Goal: Information Seeking & Learning: Find specific page/section

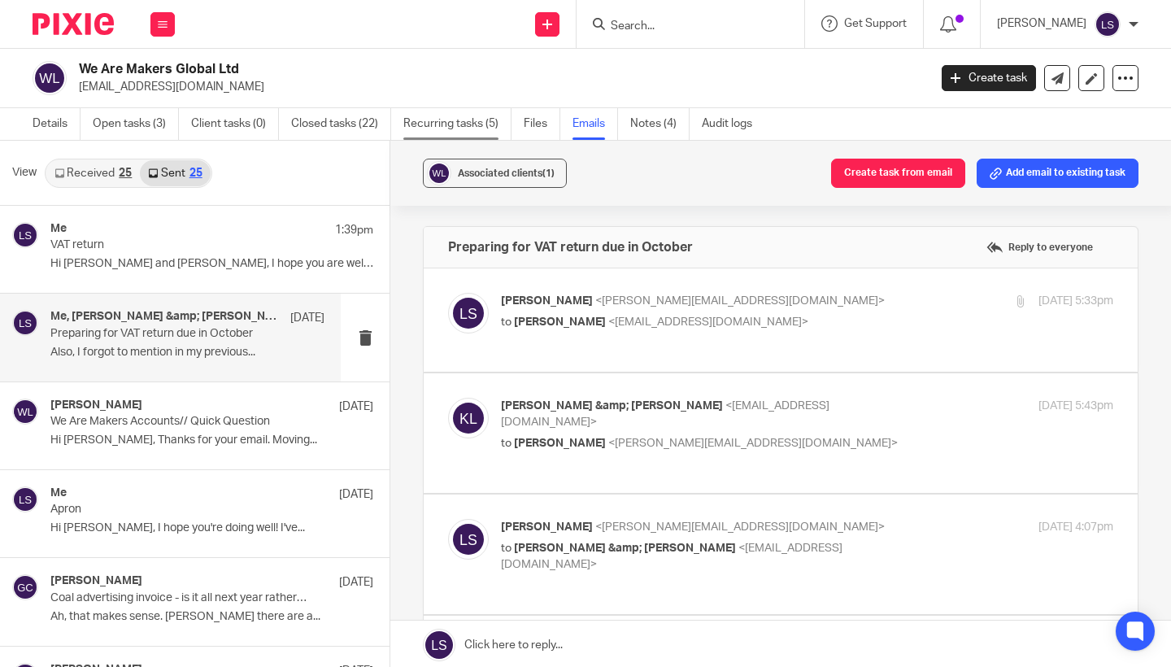
scroll to position [605, 0]
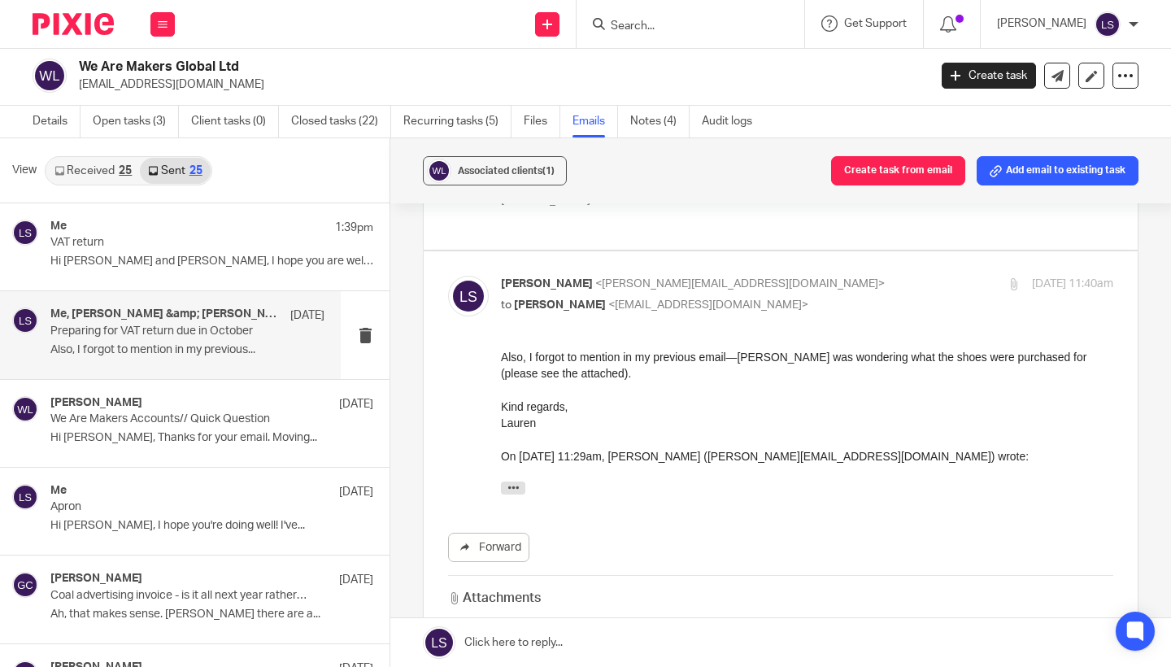
click at [666, 41] on div at bounding box center [690, 24] width 228 height 48
click at [665, 27] on input "Search" at bounding box center [682, 27] width 146 height 15
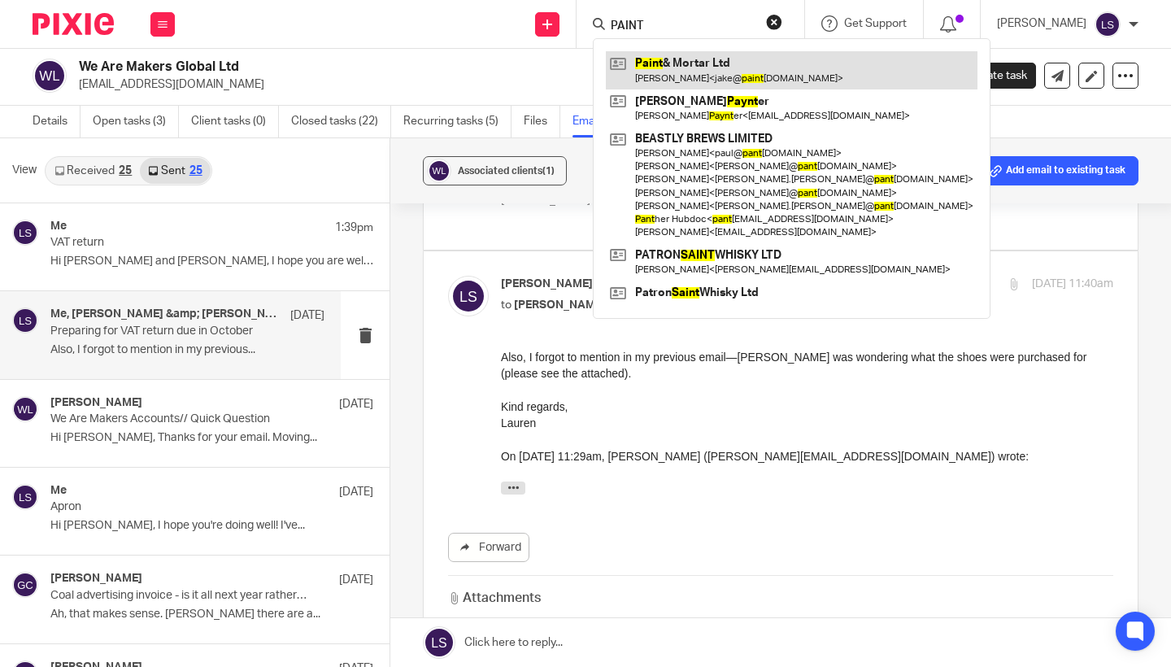
type input "PAINT"
click at [681, 68] on link at bounding box center [792, 69] width 372 height 37
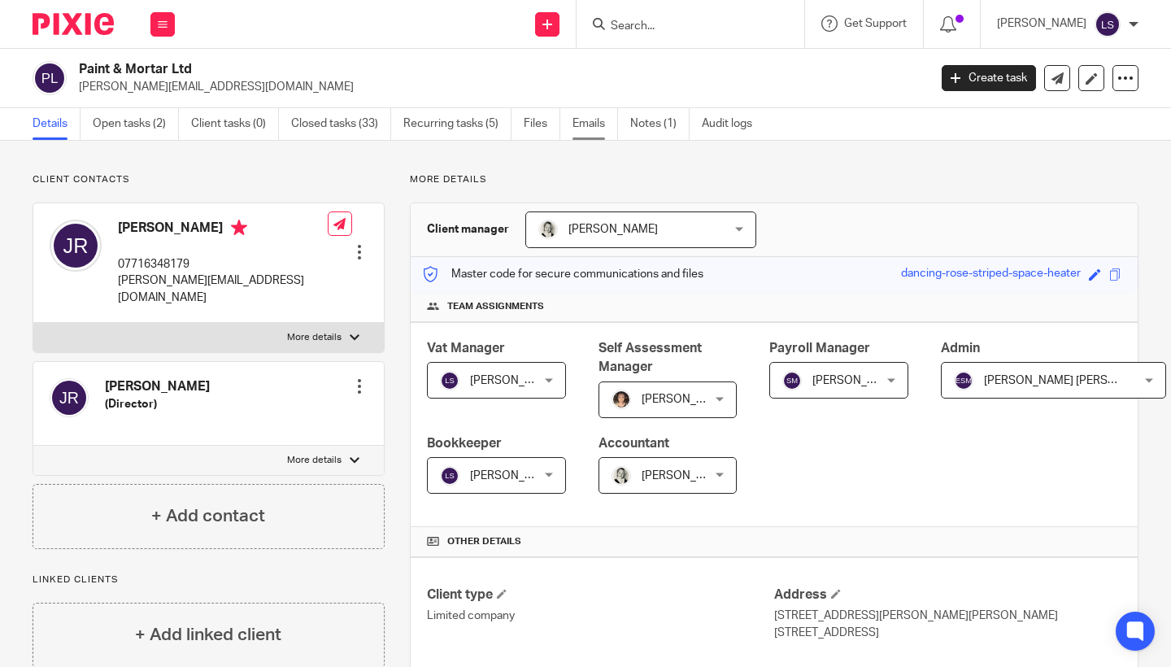
click at [602, 124] on link "Emails" at bounding box center [595, 124] width 46 height 32
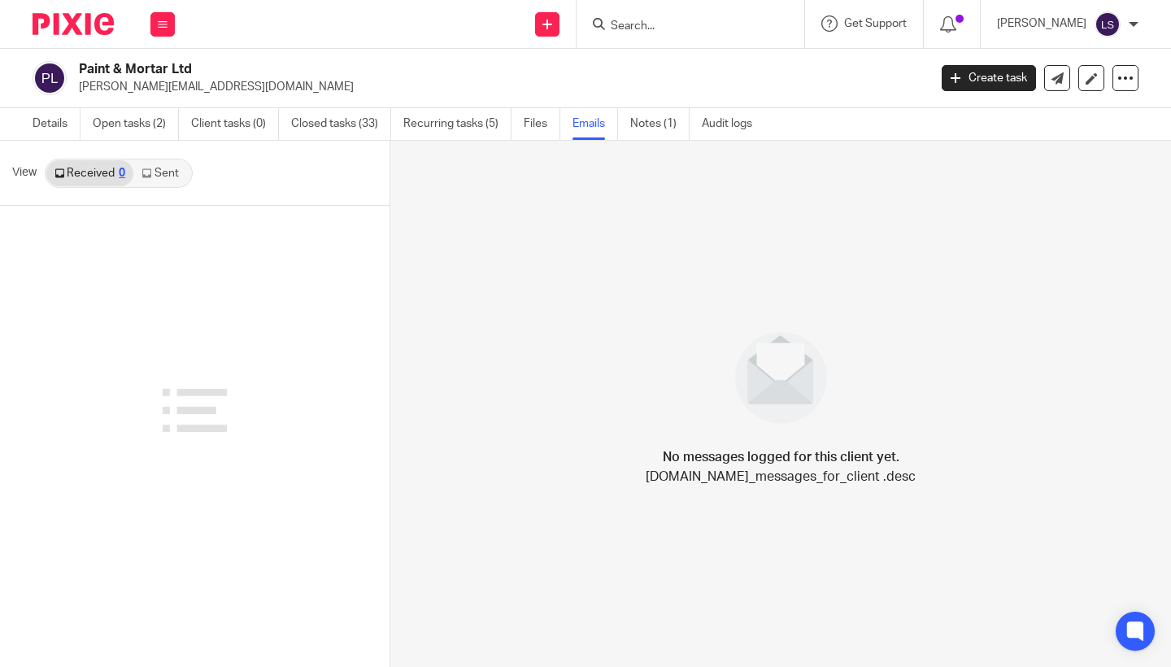
click at [169, 179] on link "Sent" at bounding box center [161, 173] width 57 height 26
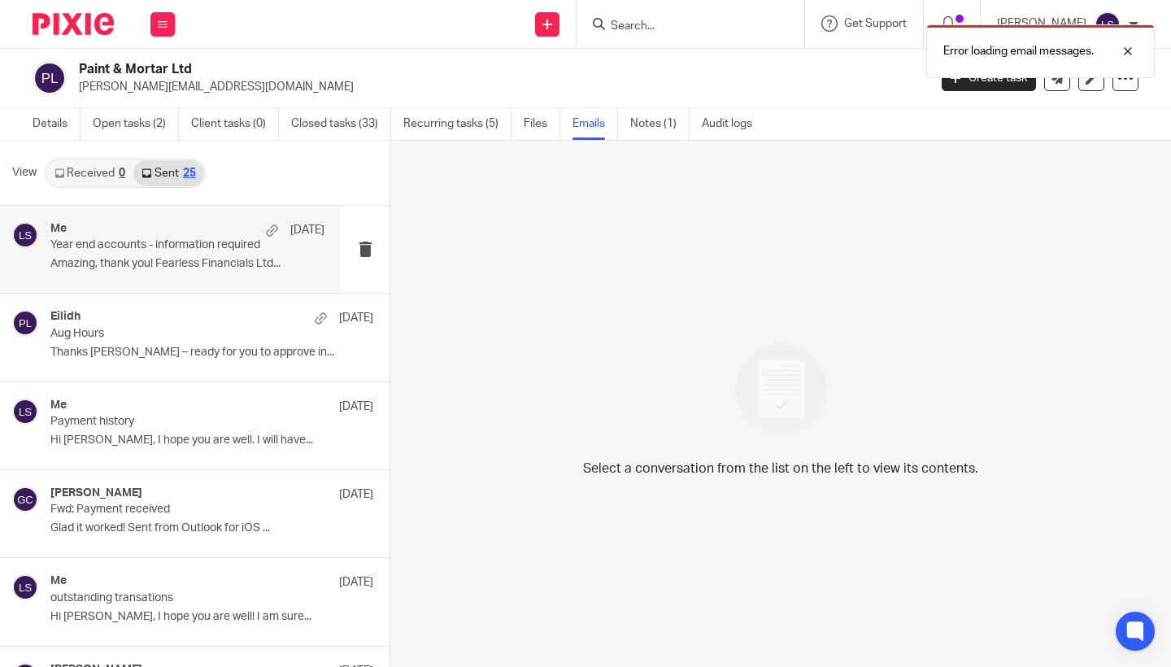
click at [173, 233] on div "Me 15 Sep" at bounding box center [187, 230] width 274 height 16
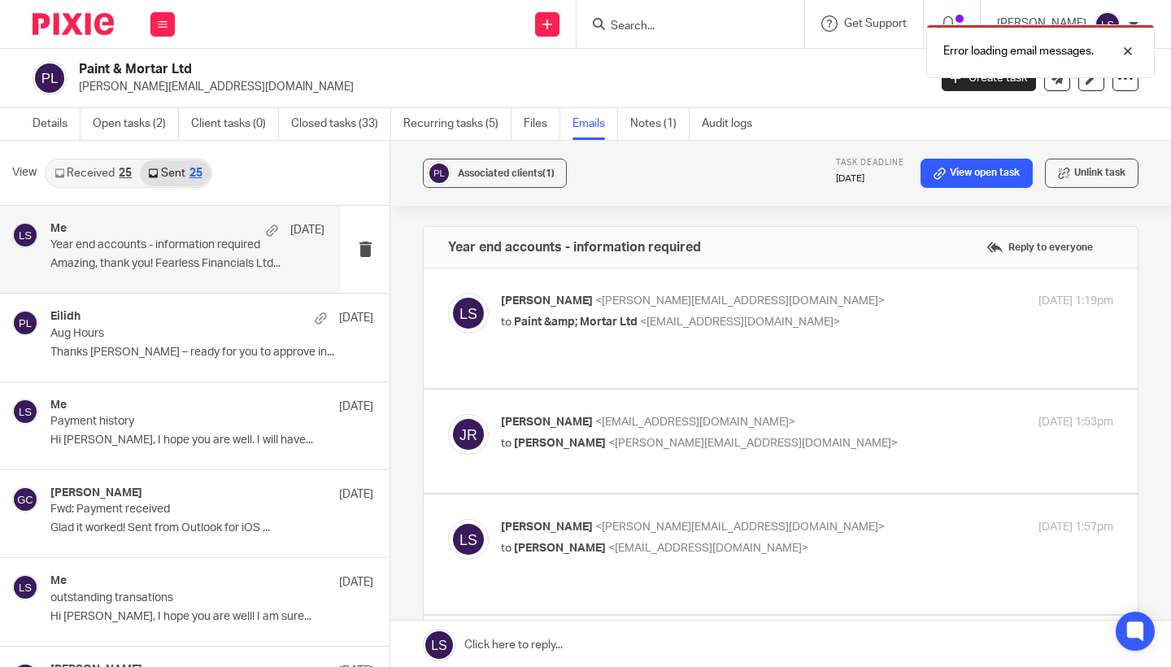
click at [870, 312] on div "Lauren Simmons <lauren@fearlessfinancials.co.uk> to Paint &amp; Mortar Ltd <jak…" at bounding box center [705, 311] width 408 height 37
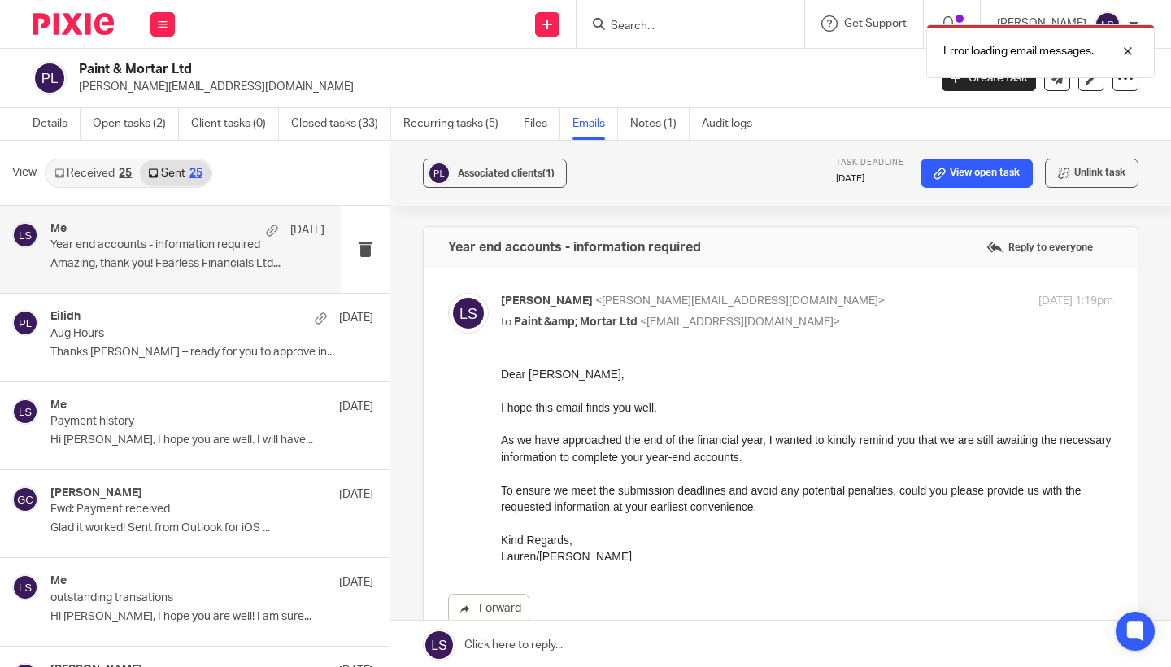
click at [865, 311] on div "Lauren Simmons <lauren@fearlessfinancials.co.uk> to Paint &amp; Mortar Ltd <jak…" at bounding box center [705, 311] width 408 height 37
checkbox input "false"
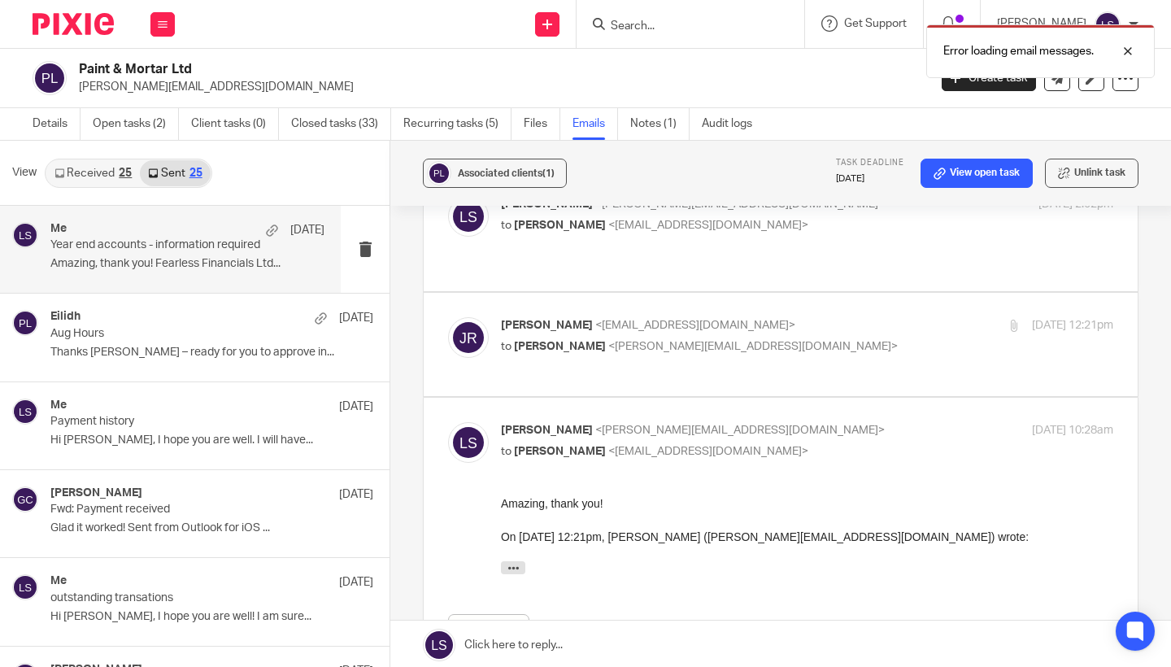
scroll to position [453, 0]
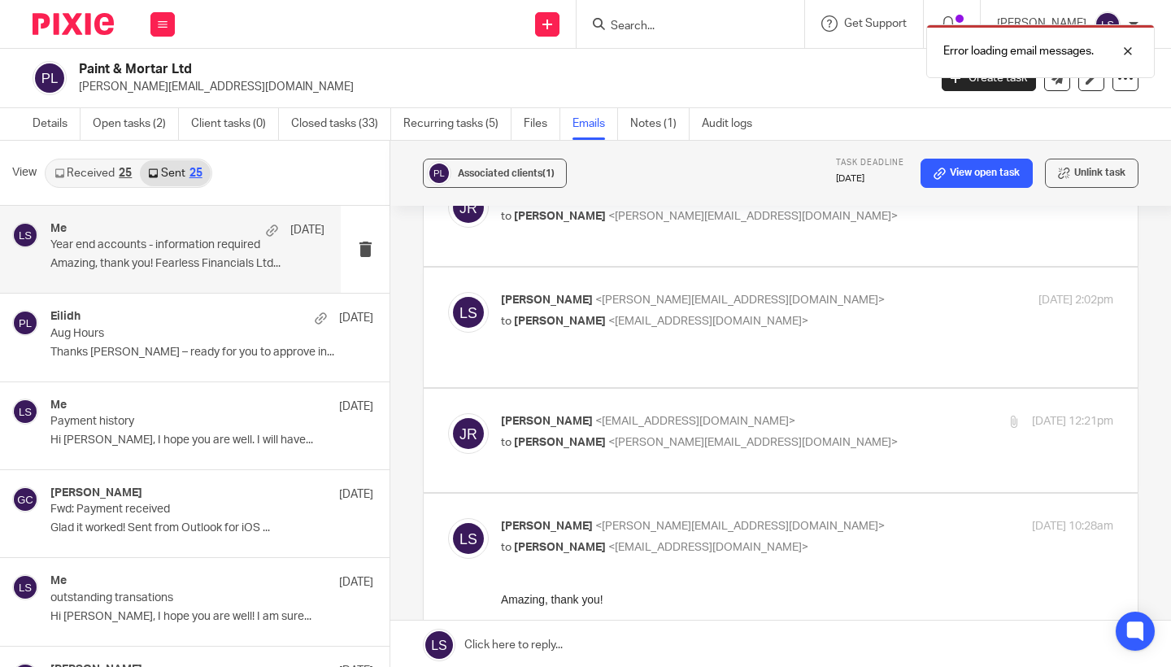
click at [765, 518] on p "Lauren Simmons <lauren@fearlessfinancials.co.uk>" at bounding box center [705, 526] width 408 height 17
checkbox input "false"
click at [800, 416] on p "Jake Richardson <jake@paintandmortar.com>" at bounding box center [705, 421] width 408 height 17
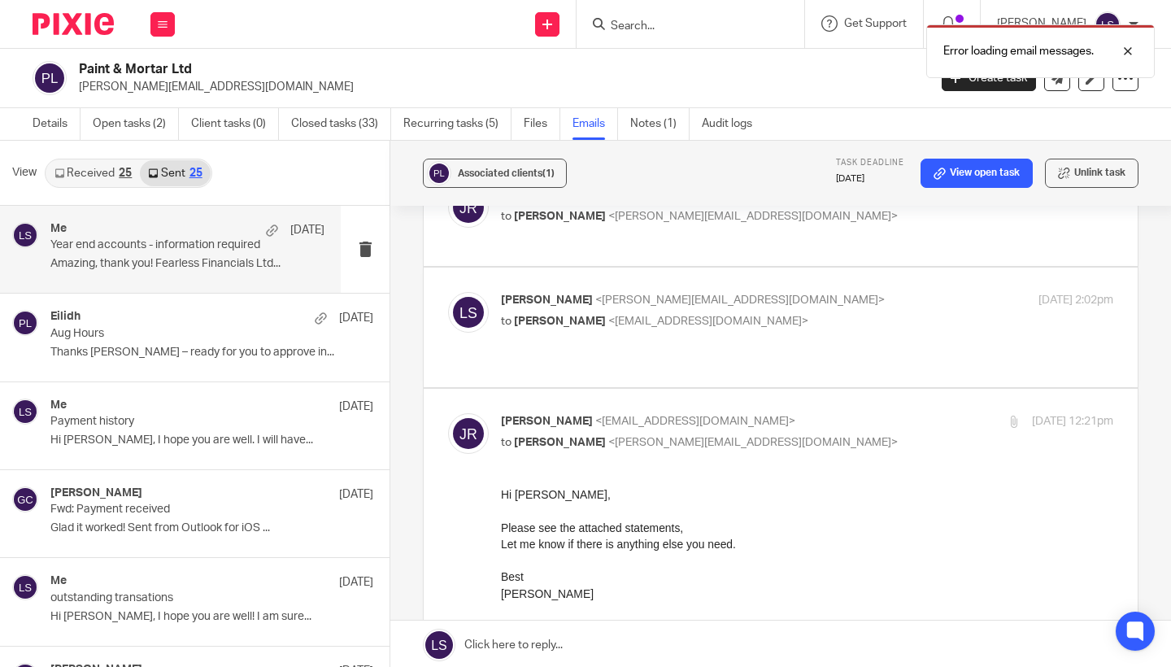
scroll to position [0, 0]
click at [800, 416] on p "Jake Richardson <jake@paintandmortar.com>" at bounding box center [705, 421] width 408 height 17
checkbox input "false"
